Goal: Find specific page/section: Find specific page/section

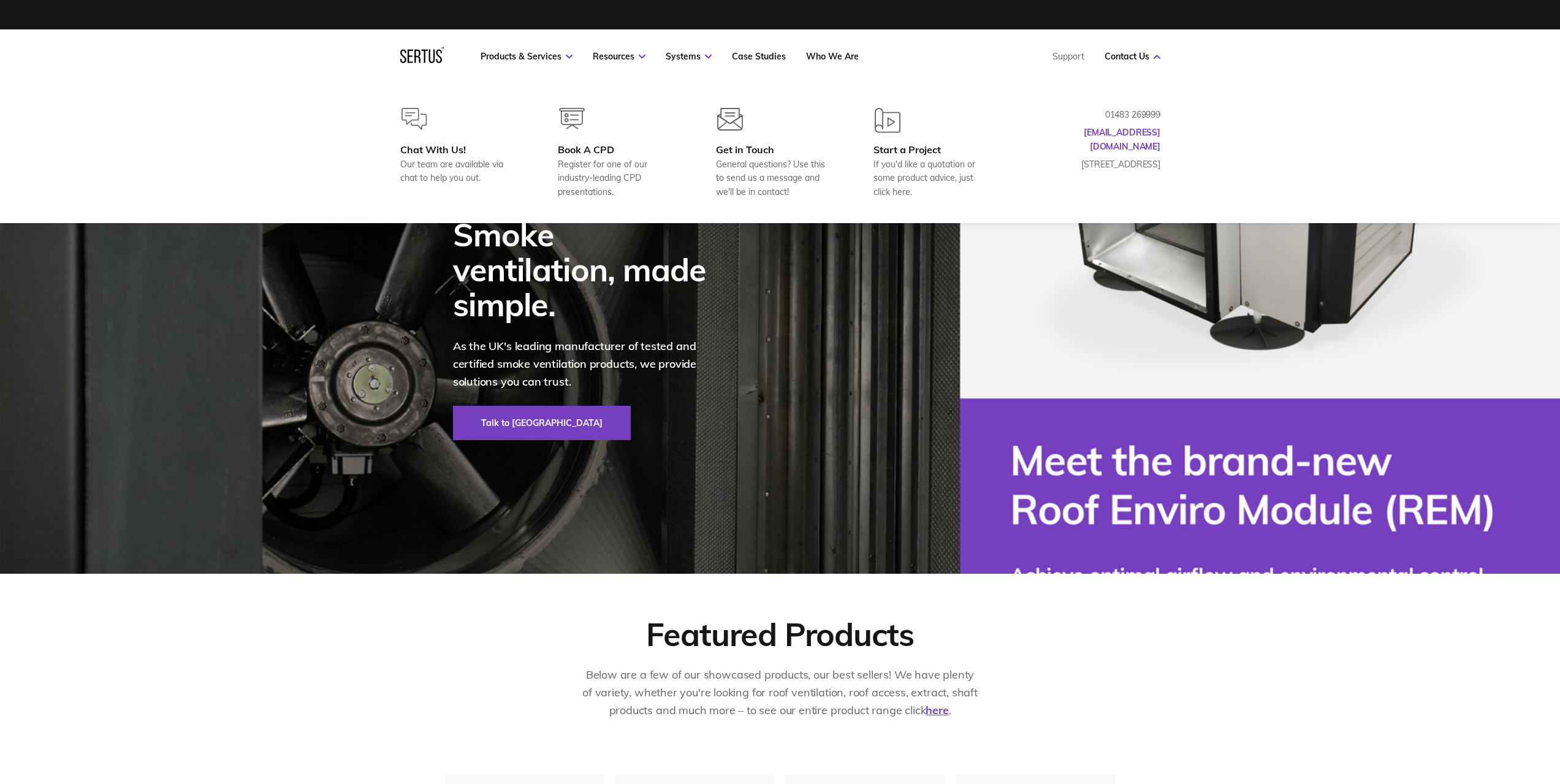
click at [1163, 57] on div "Products & Services Resources Systems Case Studies Who We Are Support Contact U…" at bounding box center [780, 56] width 809 height 54
click at [842, 55] on link "Who We Are" at bounding box center [832, 56] width 52 height 11
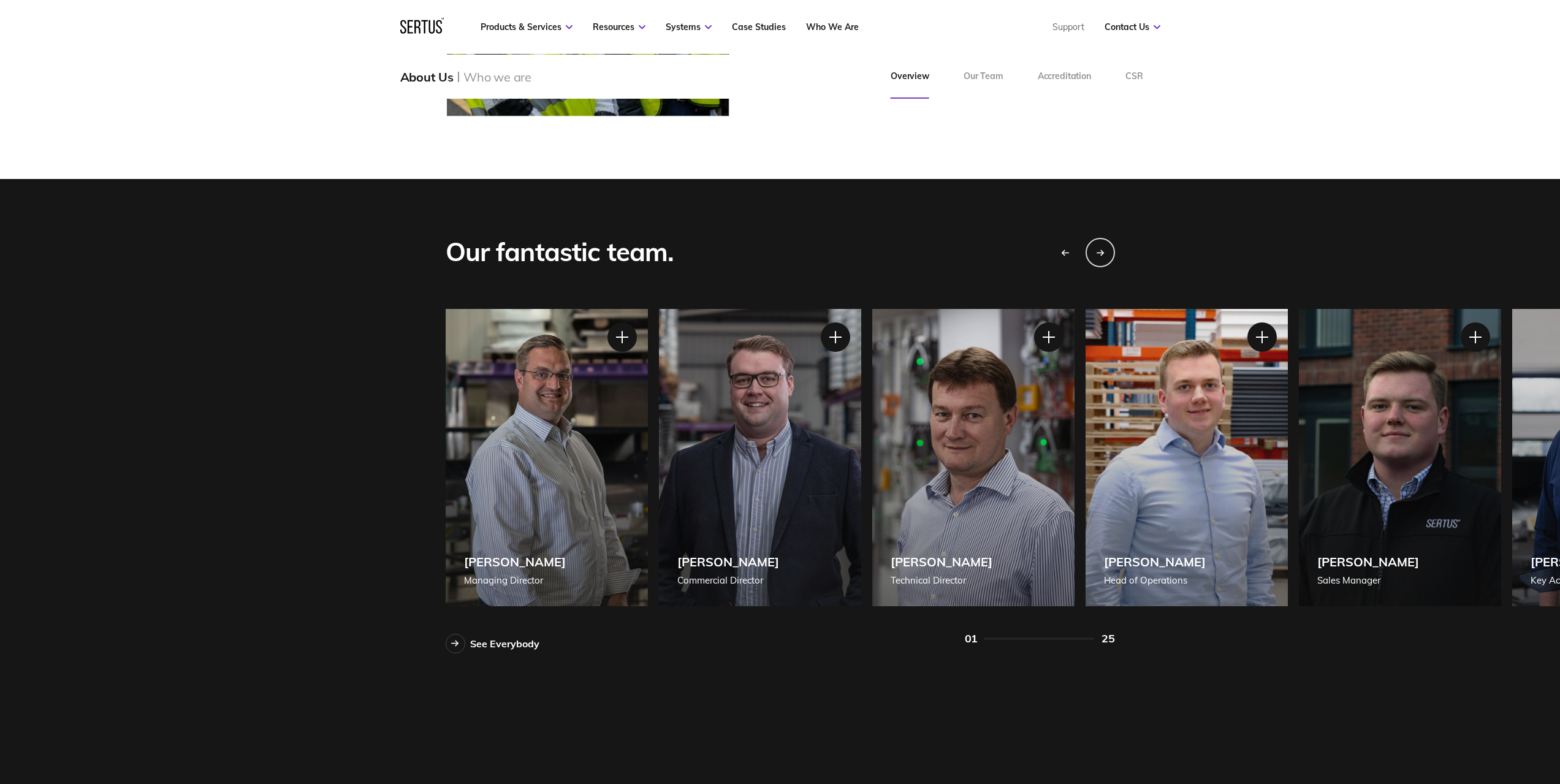
scroll to position [1104, 0]
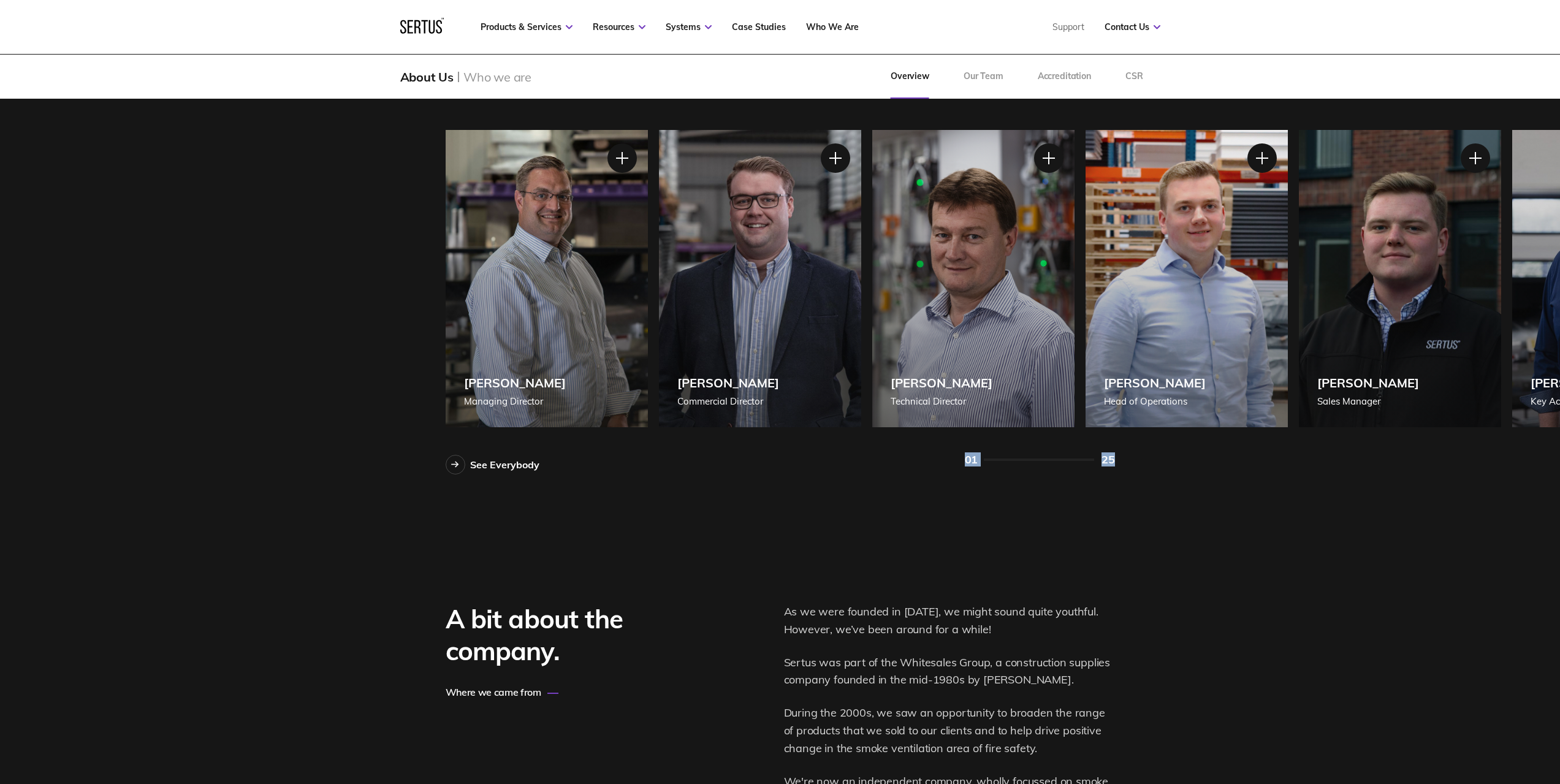
drag, startPoint x: 1164, startPoint y: 505, endPoint x: 913, endPoint y: 512, distance: 251.1
click at [913, 512] on div "Our fantastic team. See Everybody [PERSON_NAME] Managing Director [PERSON_NAME]…" at bounding box center [780, 259] width 1560 height 518
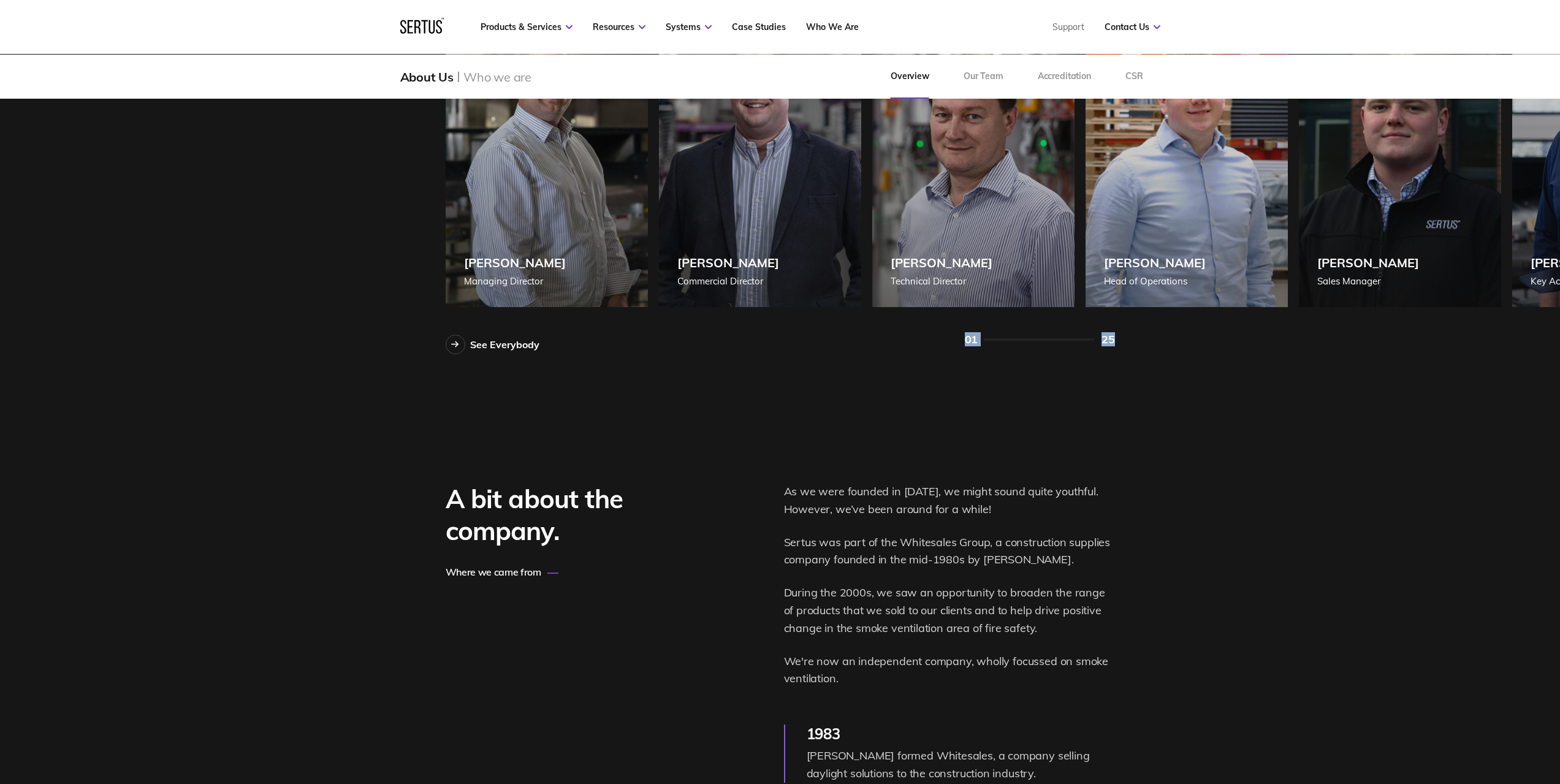
scroll to position [1164, 0]
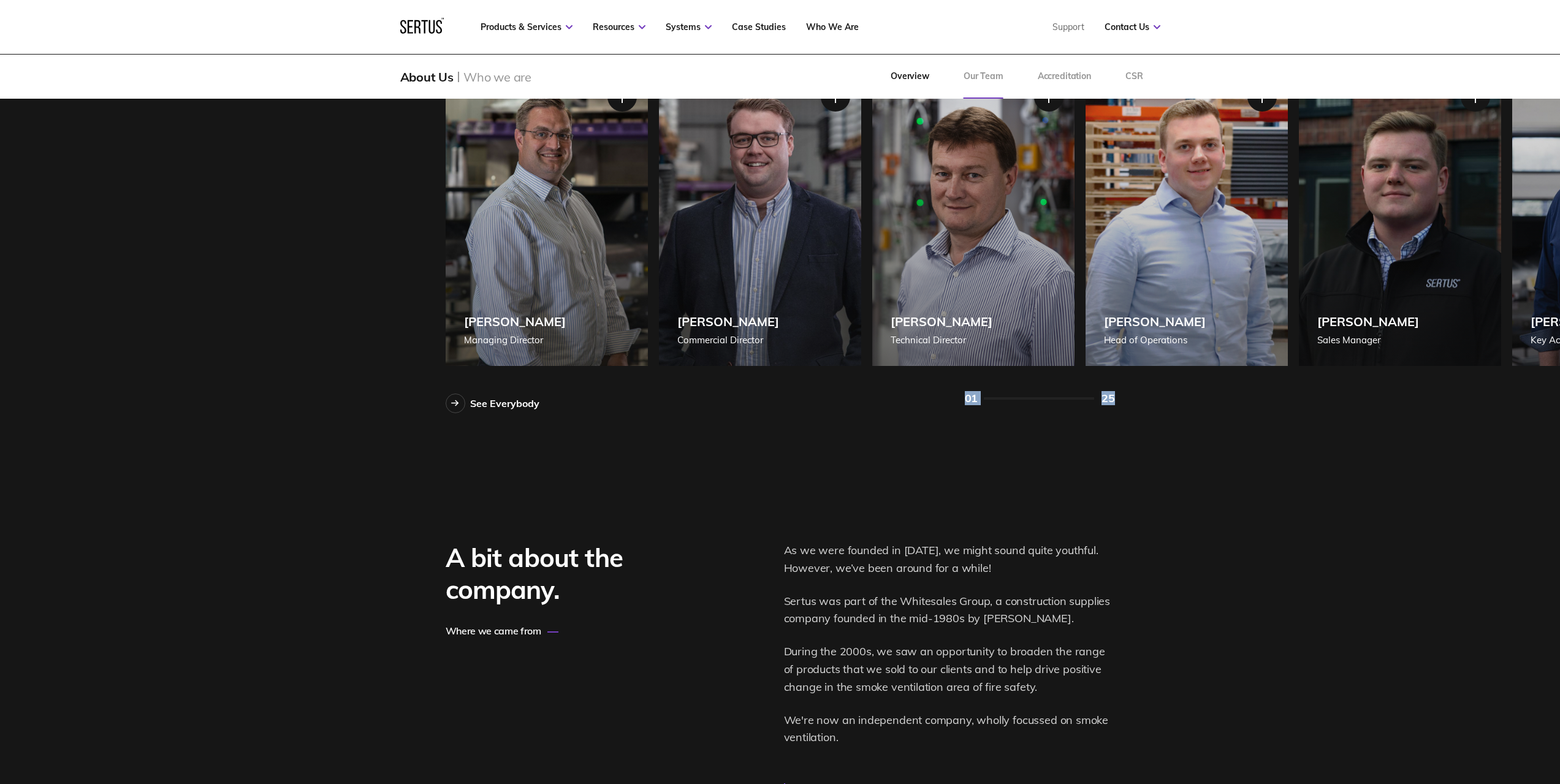
click at [993, 75] on link "Our Team" at bounding box center [984, 77] width 74 height 44
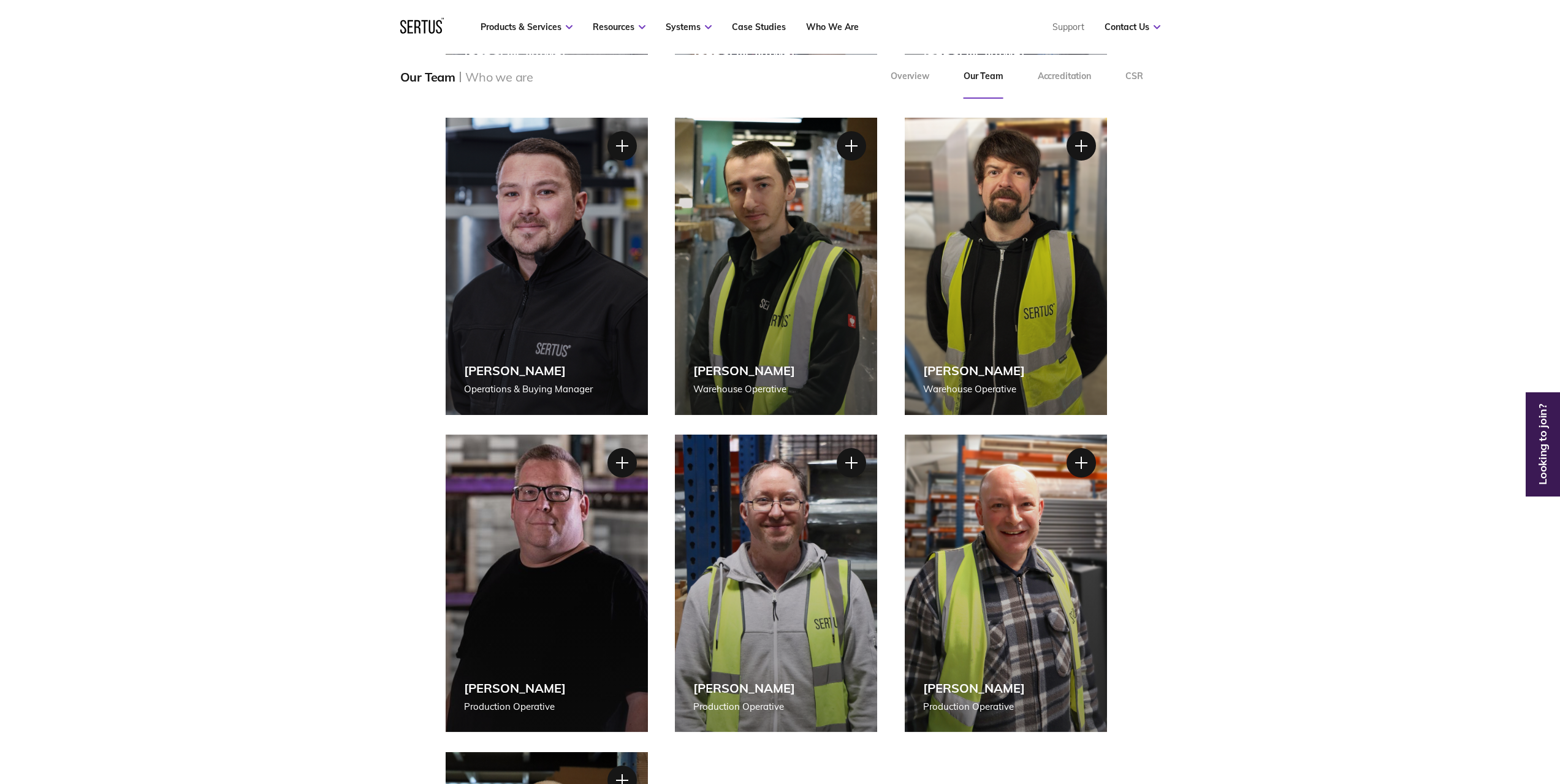
scroll to position [2023, 0]
